Goal: Task Accomplishment & Management: Manage account settings

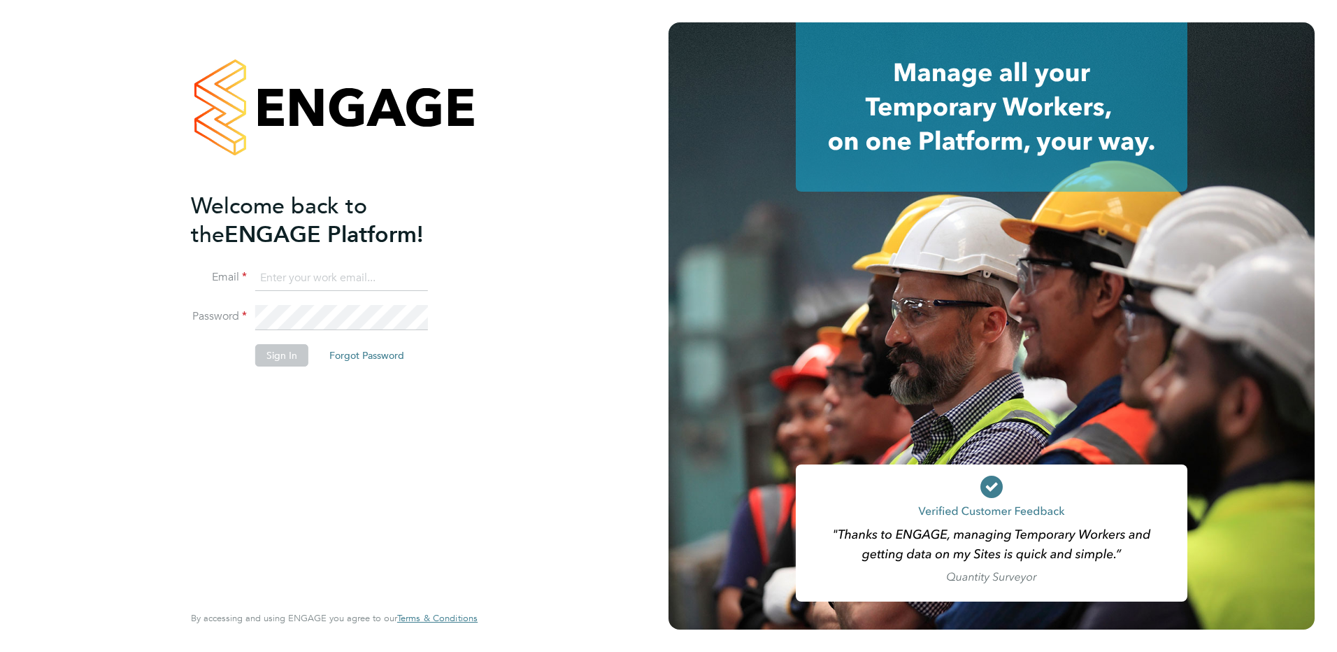
type input "[EMAIL_ADDRESS][DOMAIN_NAME]"
click at [272, 357] on button "Sign In" at bounding box center [281, 355] width 53 height 22
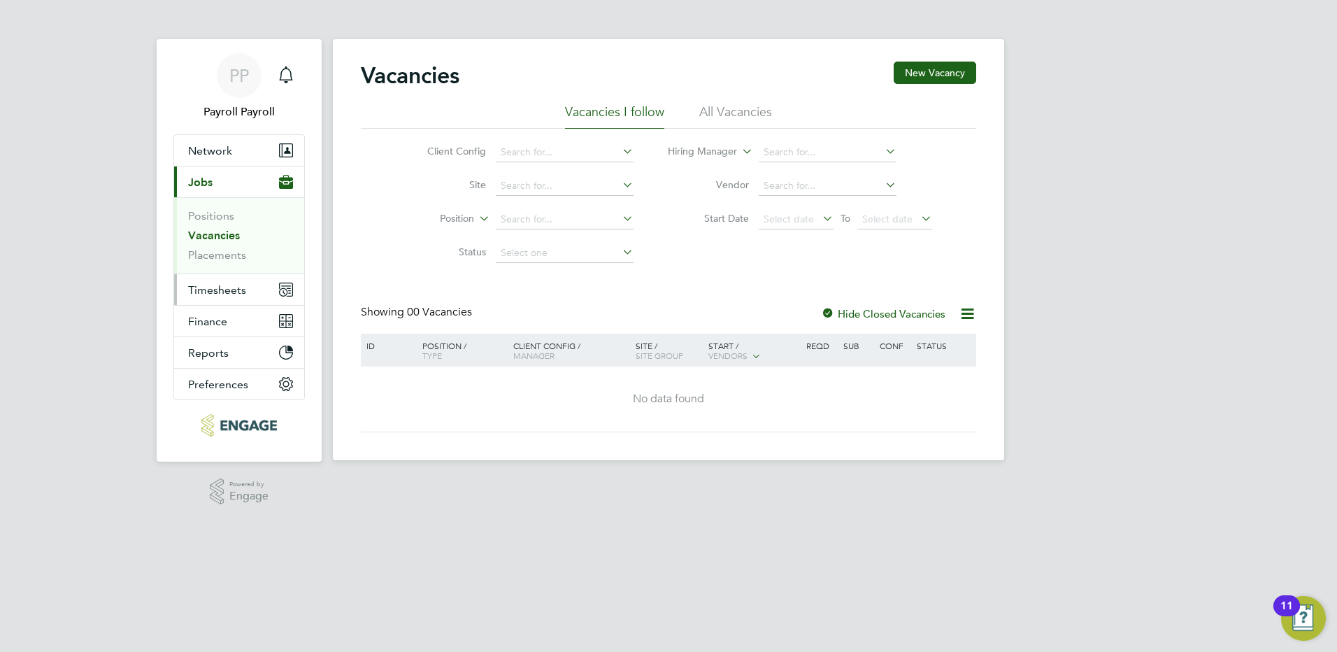
click at [225, 292] on span "Timesheets" at bounding box center [217, 289] width 58 height 13
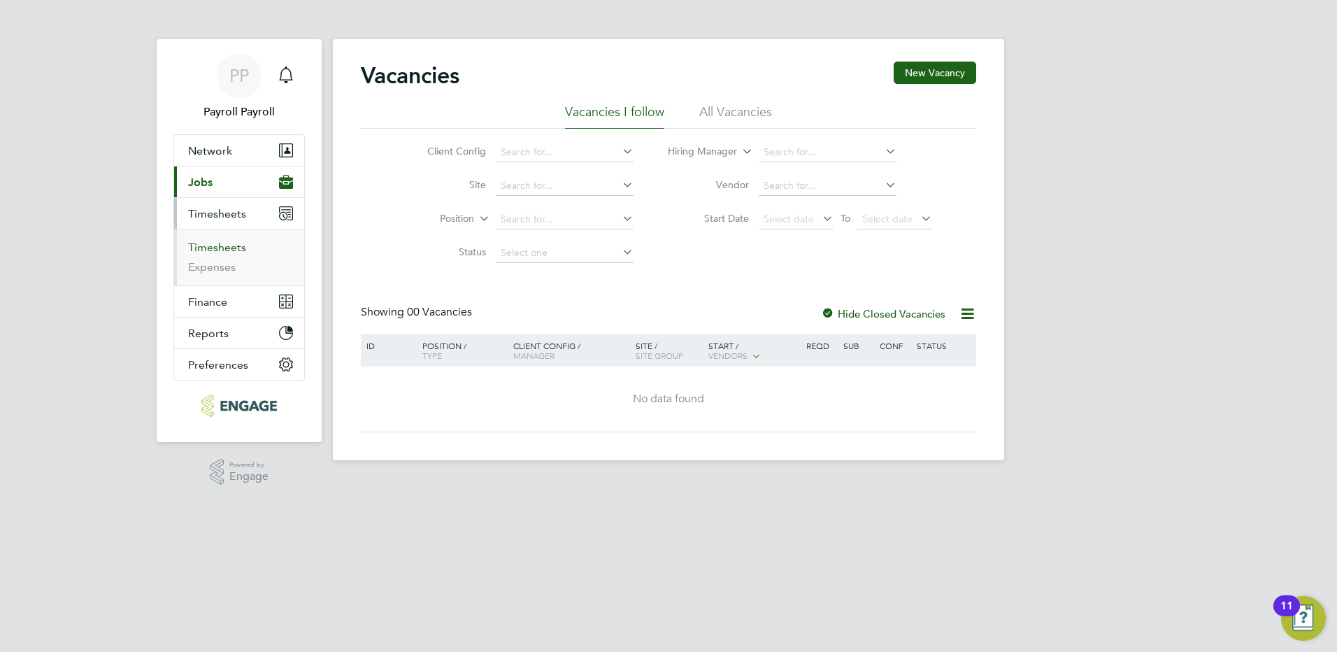
click at [222, 243] on link "Timesheets" at bounding box center [217, 247] width 58 height 13
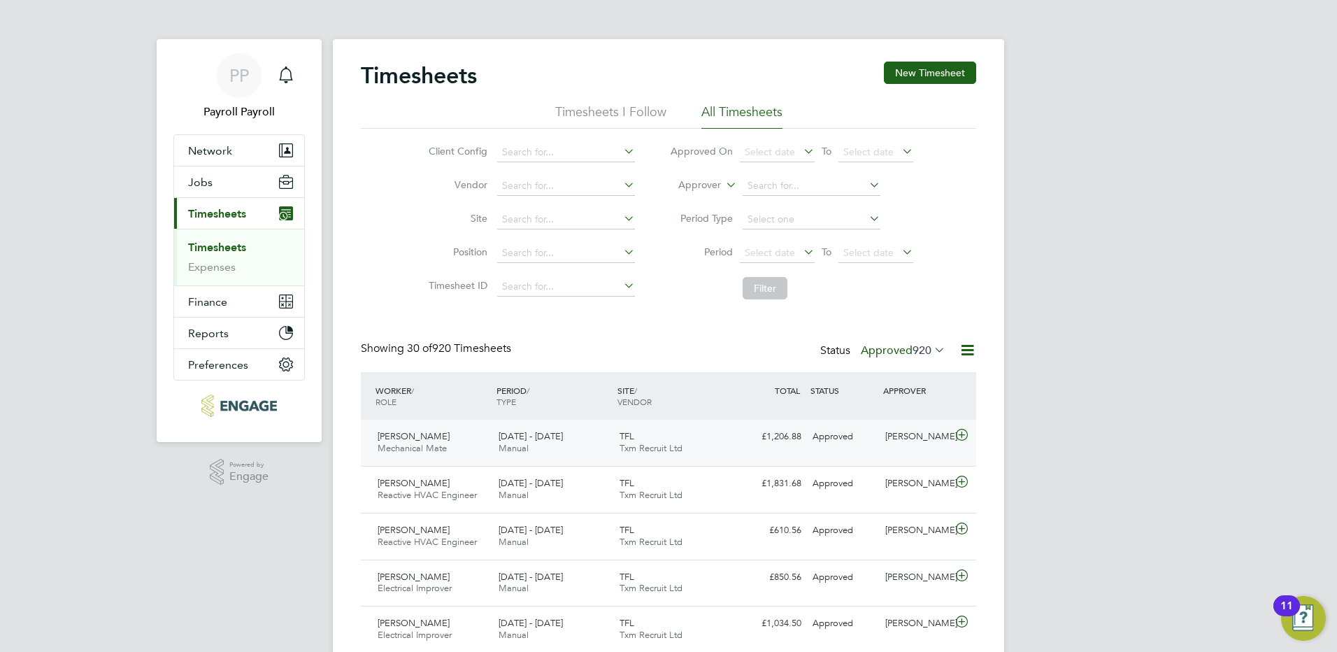
click at [429, 426] on div "[PERSON_NAME] Mechanical Mate [DATE] - [DATE]" at bounding box center [432, 442] width 121 height 35
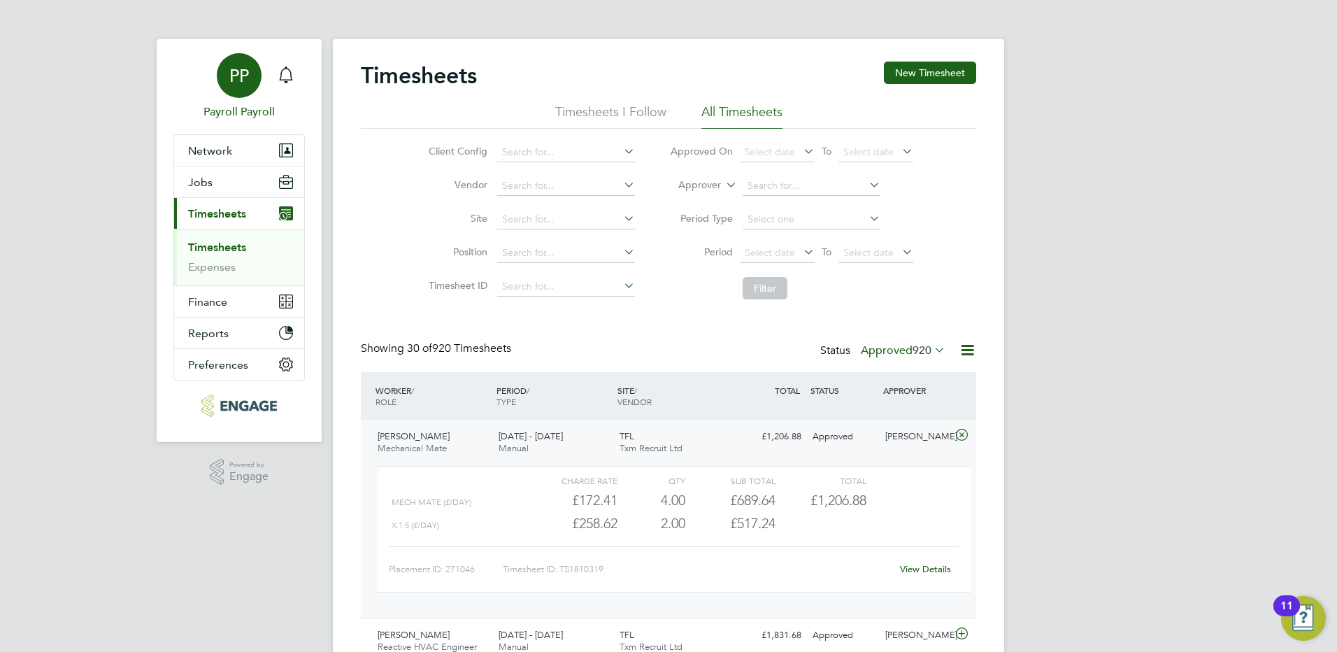
click at [230, 69] on span "PP" at bounding box center [239, 75] width 20 height 18
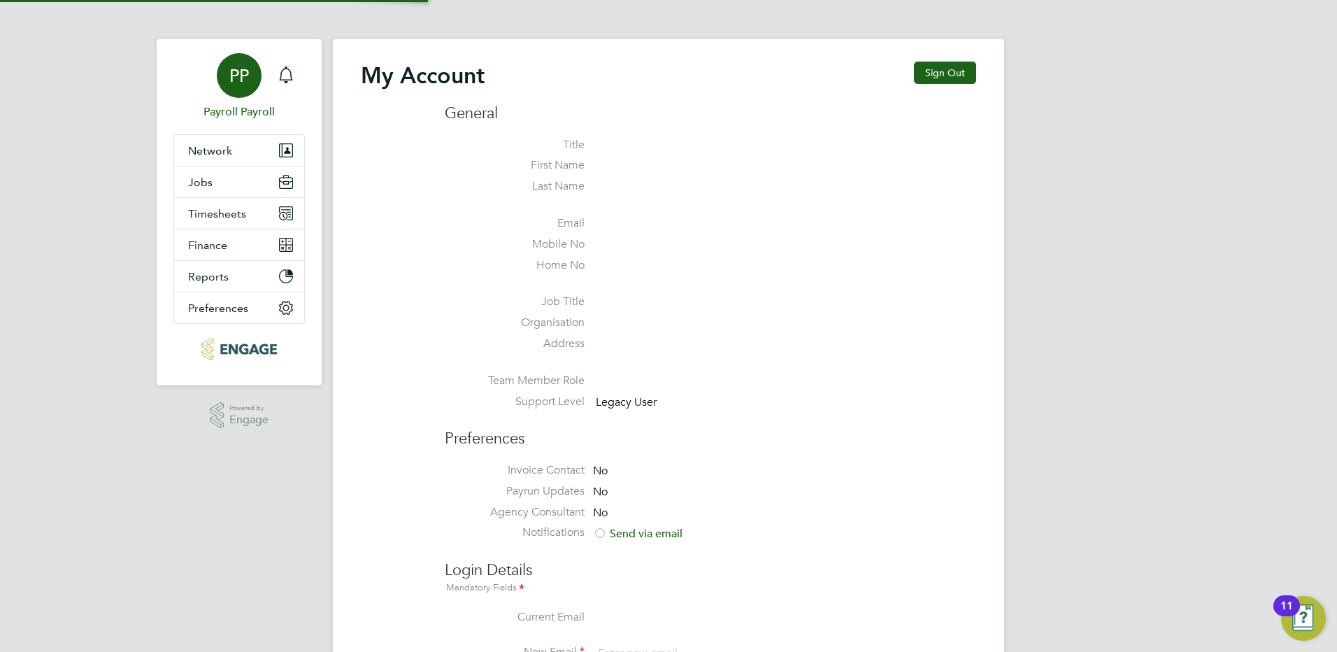
type input "[EMAIL_ADDRESS][DOMAIN_NAME]"
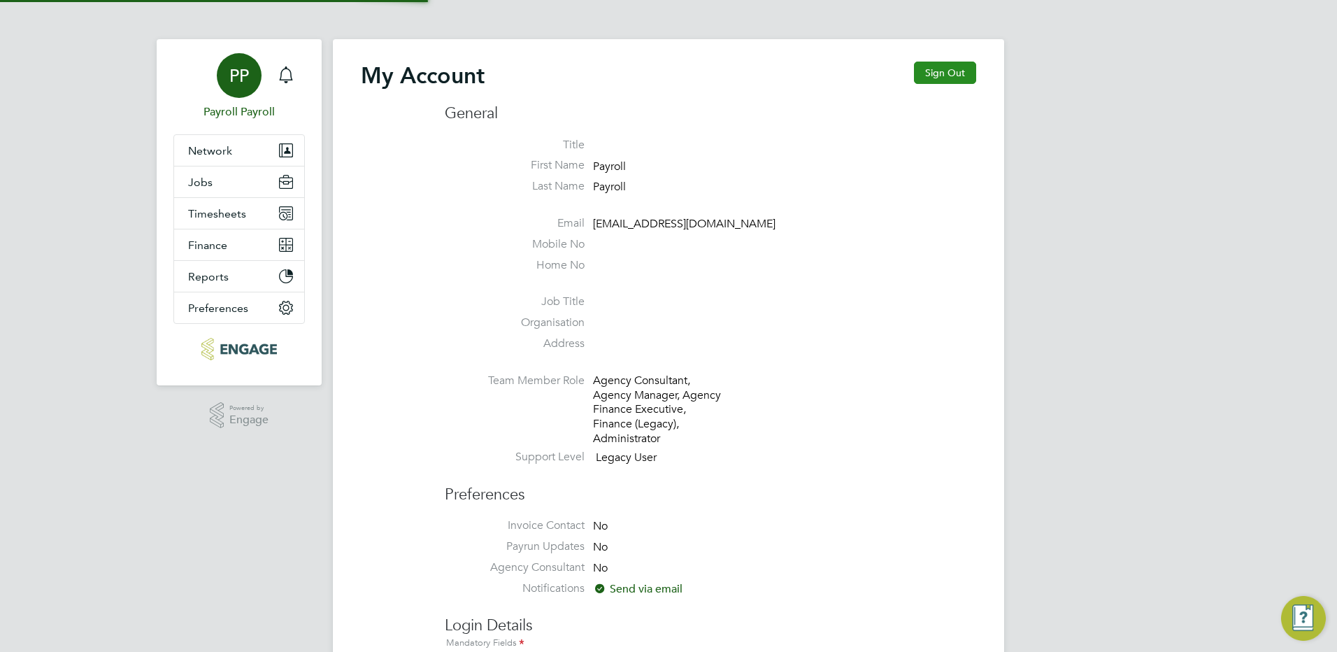
click at [952, 79] on button "Sign Out" at bounding box center [945, 73] width 62 height 22
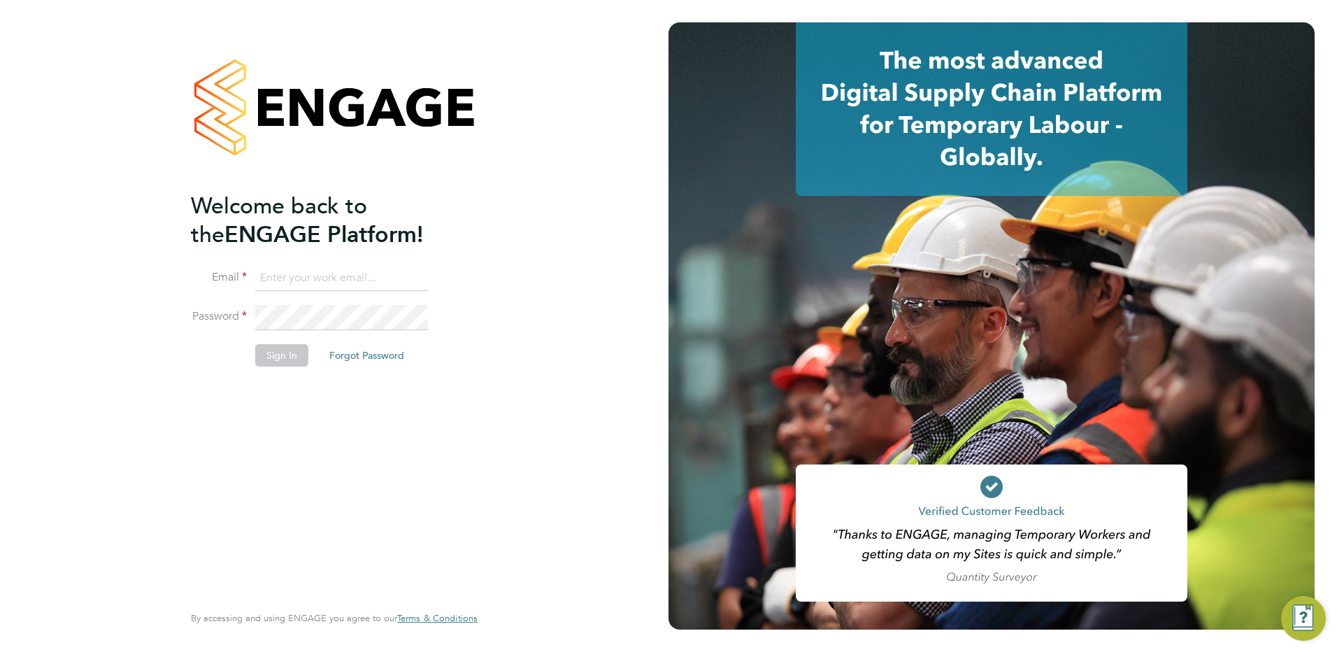
type input "[EMAIL_ADDRESS][DOMAIN_NAME]"
